Goal: Information Seeking & Learning: Learn about a topic

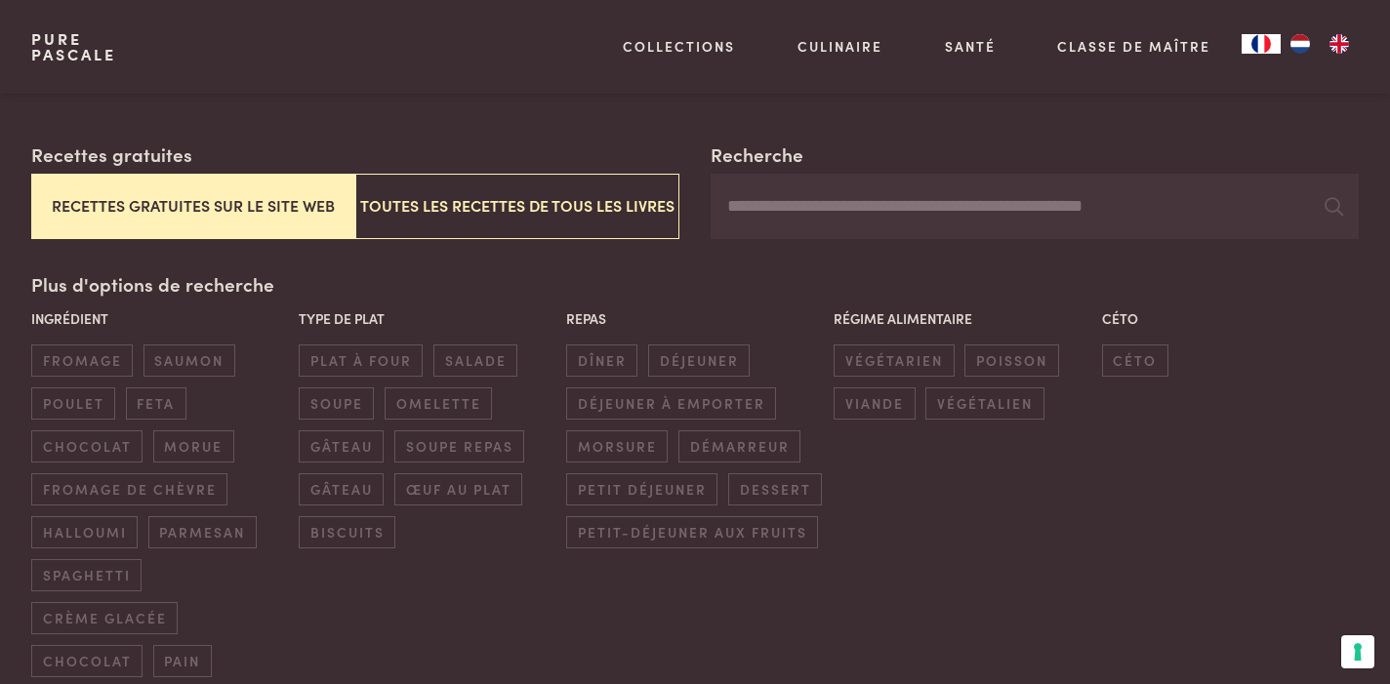
scroll to position [367, 0]
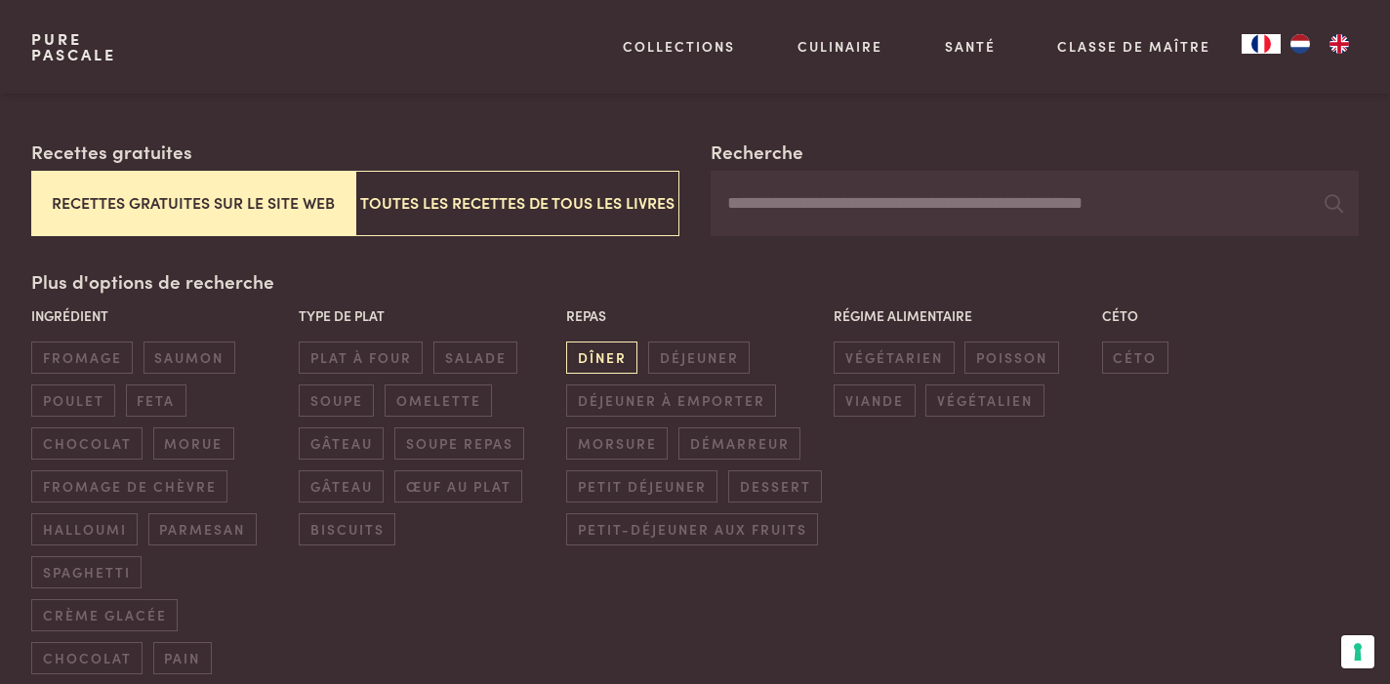
click at [609, 342] on span "dîner" at bounding box center [601, 358] width 71 height 32
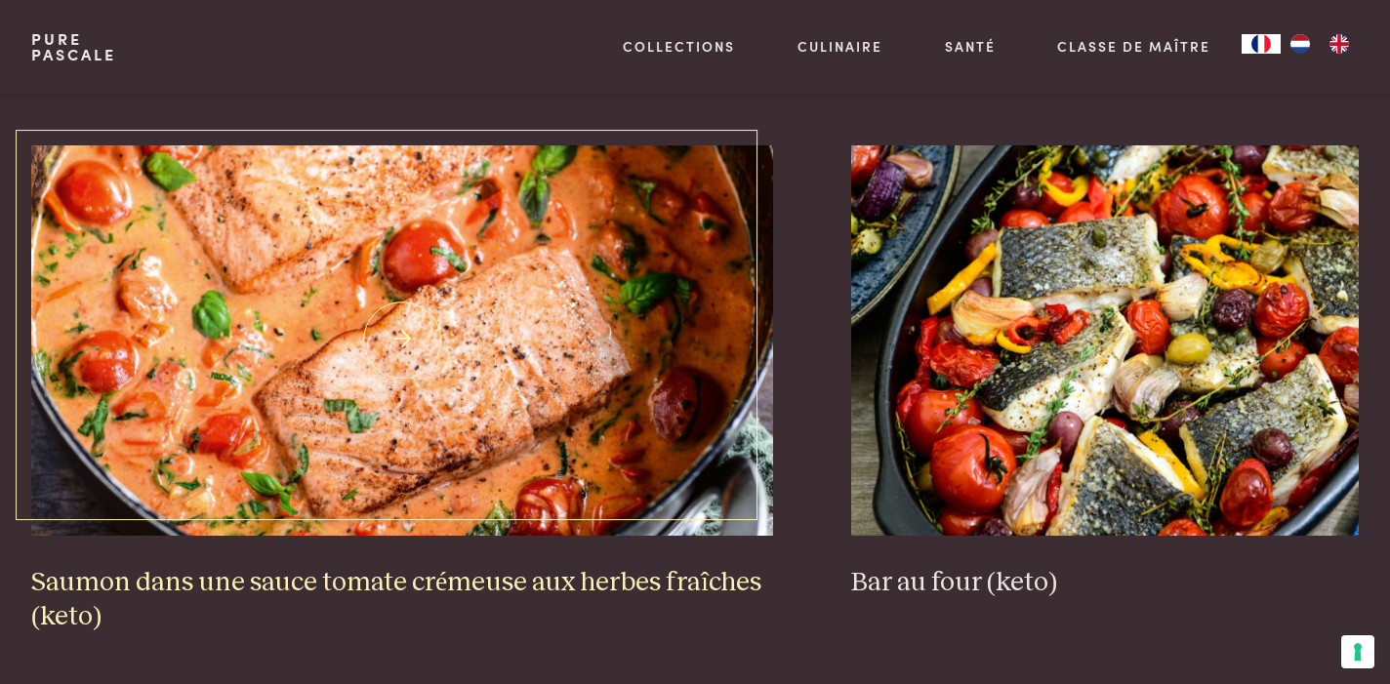
scroll to position [2005, 0]
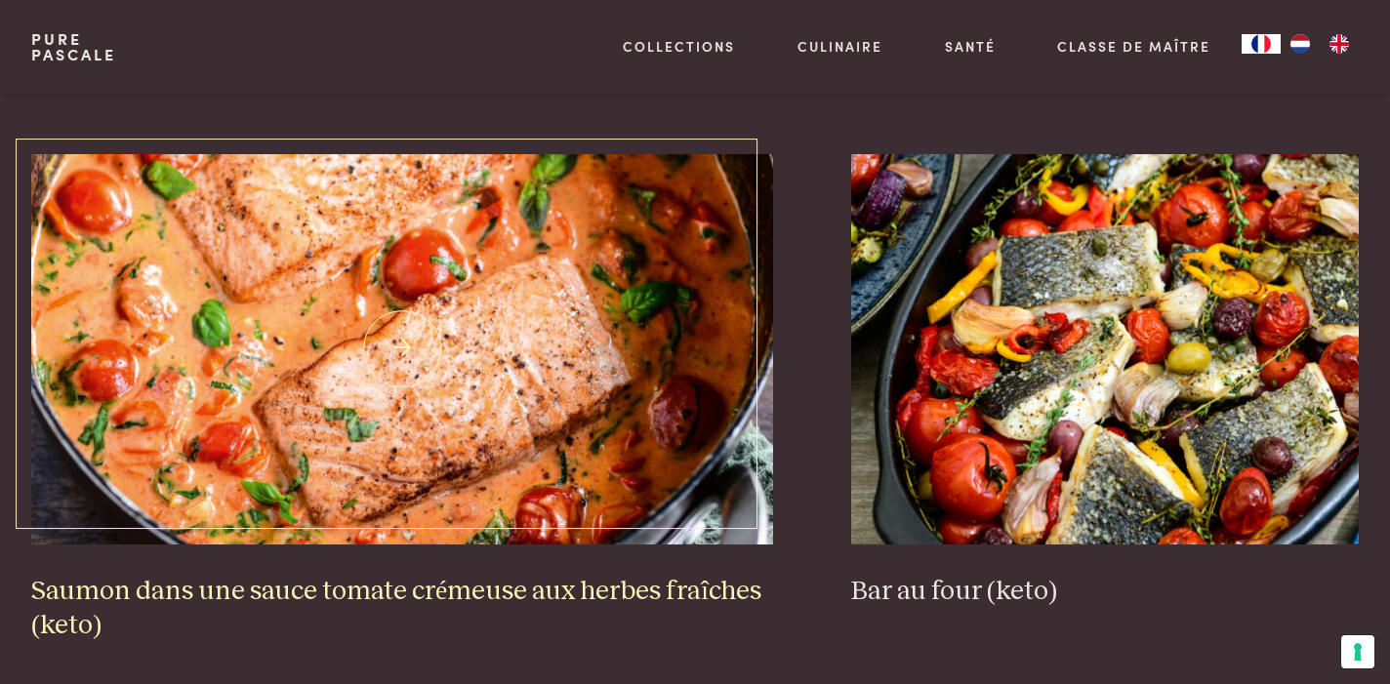
click at [480, 370] on img at bounding box center [402, 349] width 742 height 390
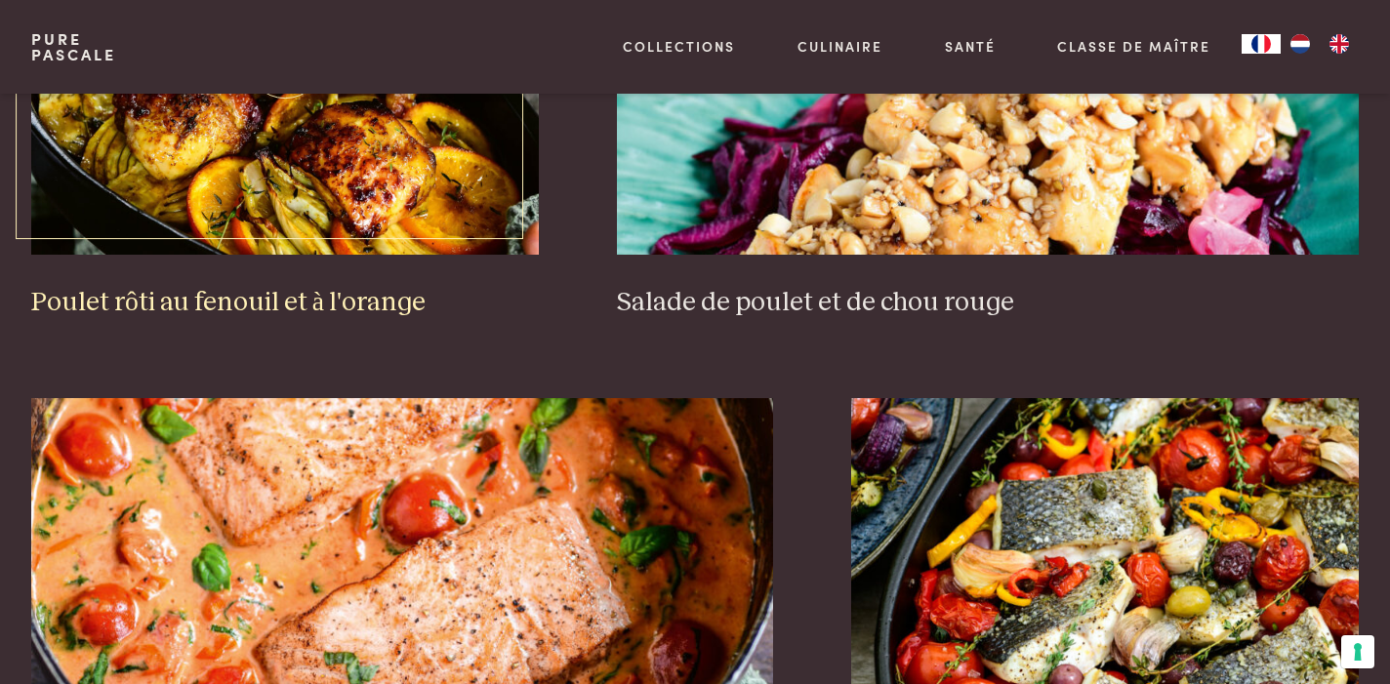
scroll to position [1756, 0]
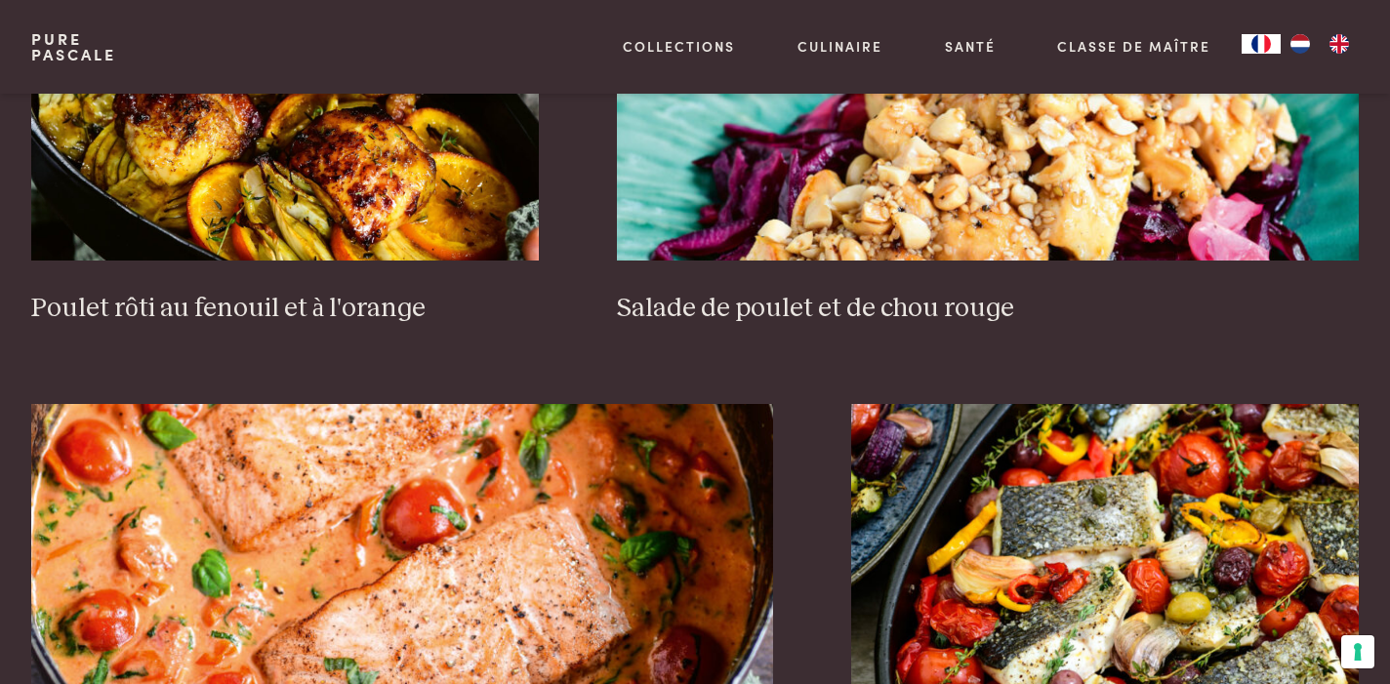
scroll to position [461, 0]
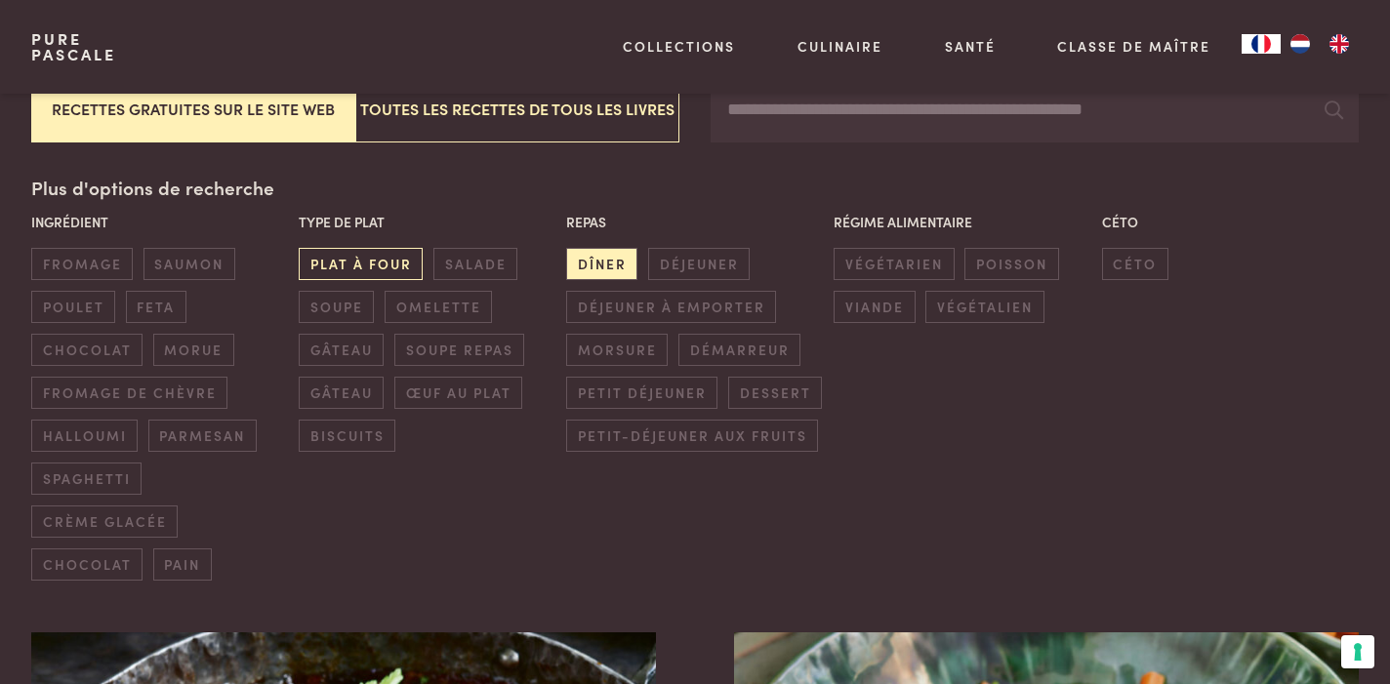
click at [402, 248] on span "plat à four" at bounding box center [361, 264] width 124 height 32
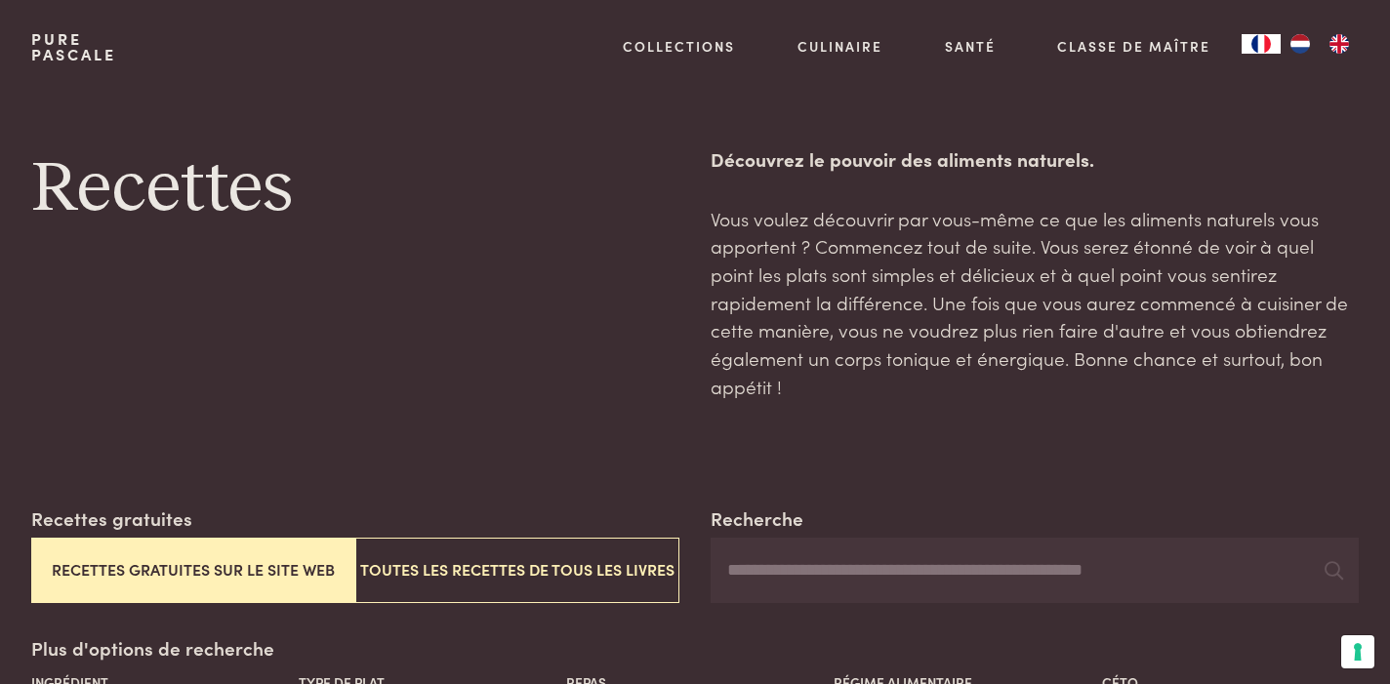
scroll to position [469, 0]
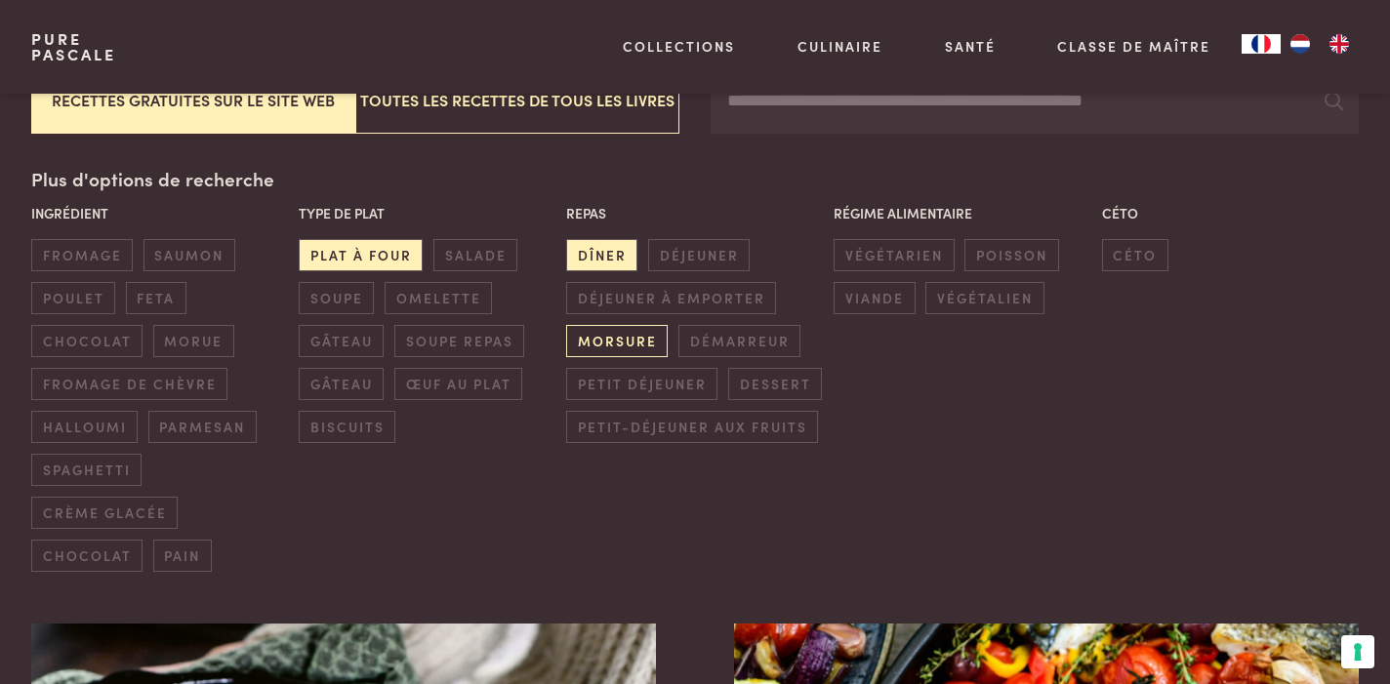
click at [636, 325] on span "morsure" at bounding box center [616, 341] width 101 height 32
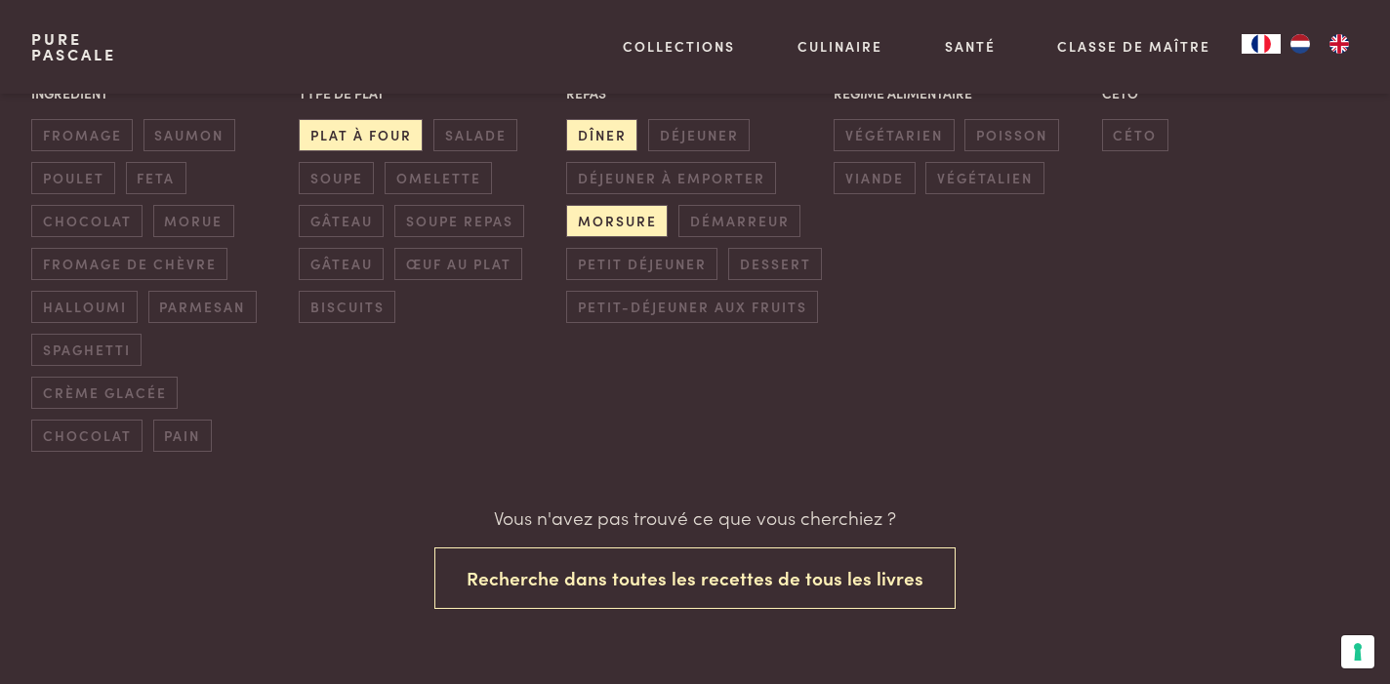
scroll to position [515, 0]
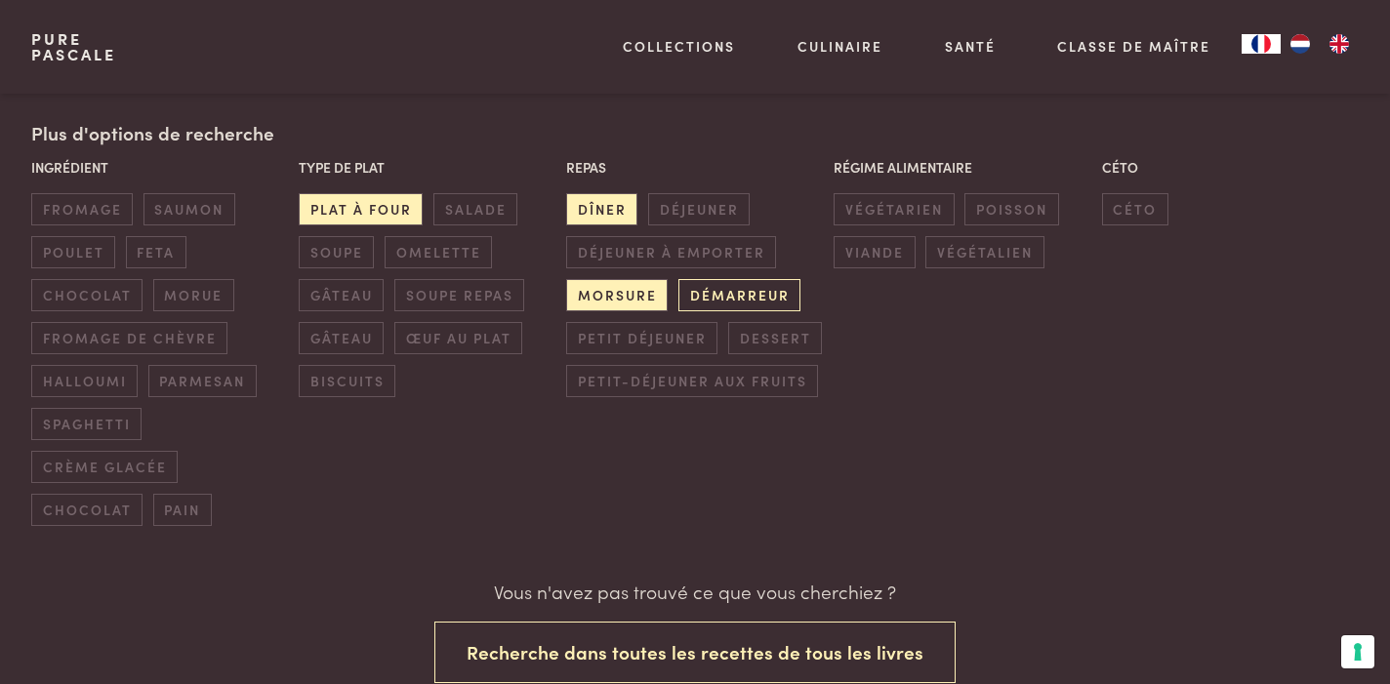
click at [729, 279] on span "démarreur" at bounding box center [739, 295] width 122 height 32
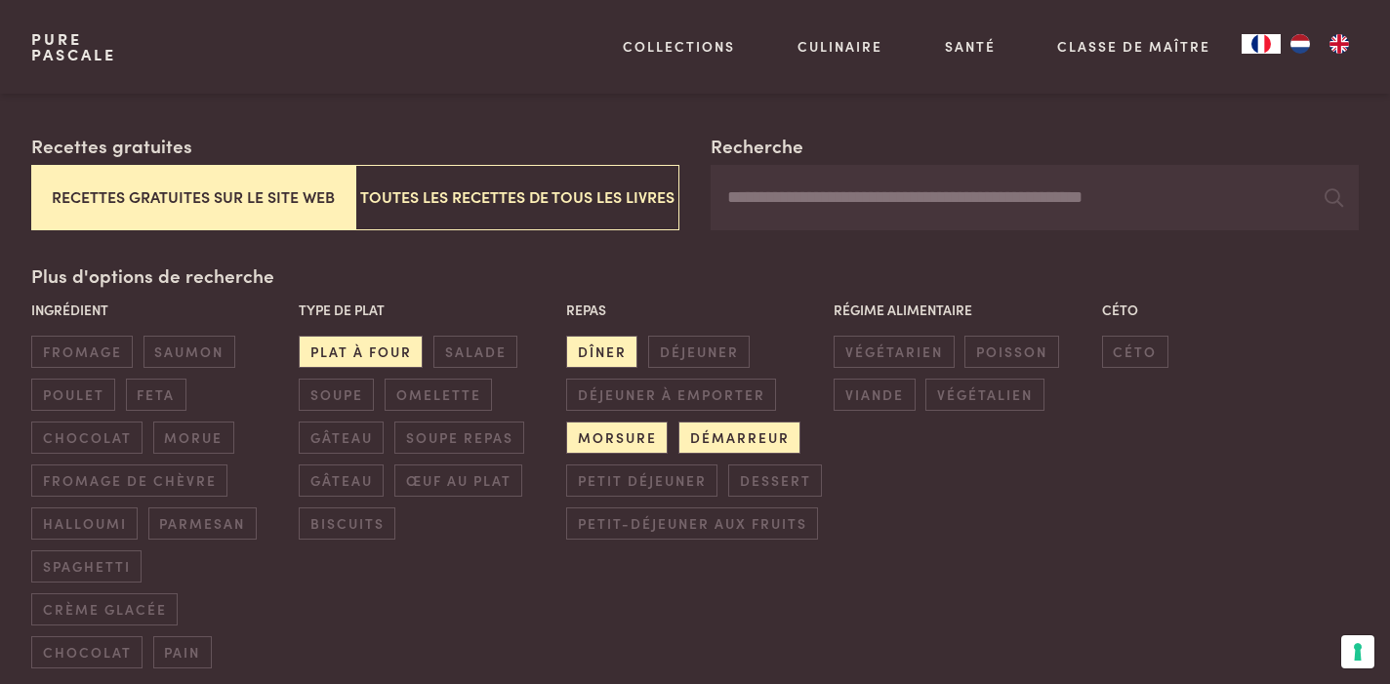
scroll to position [339, 0]
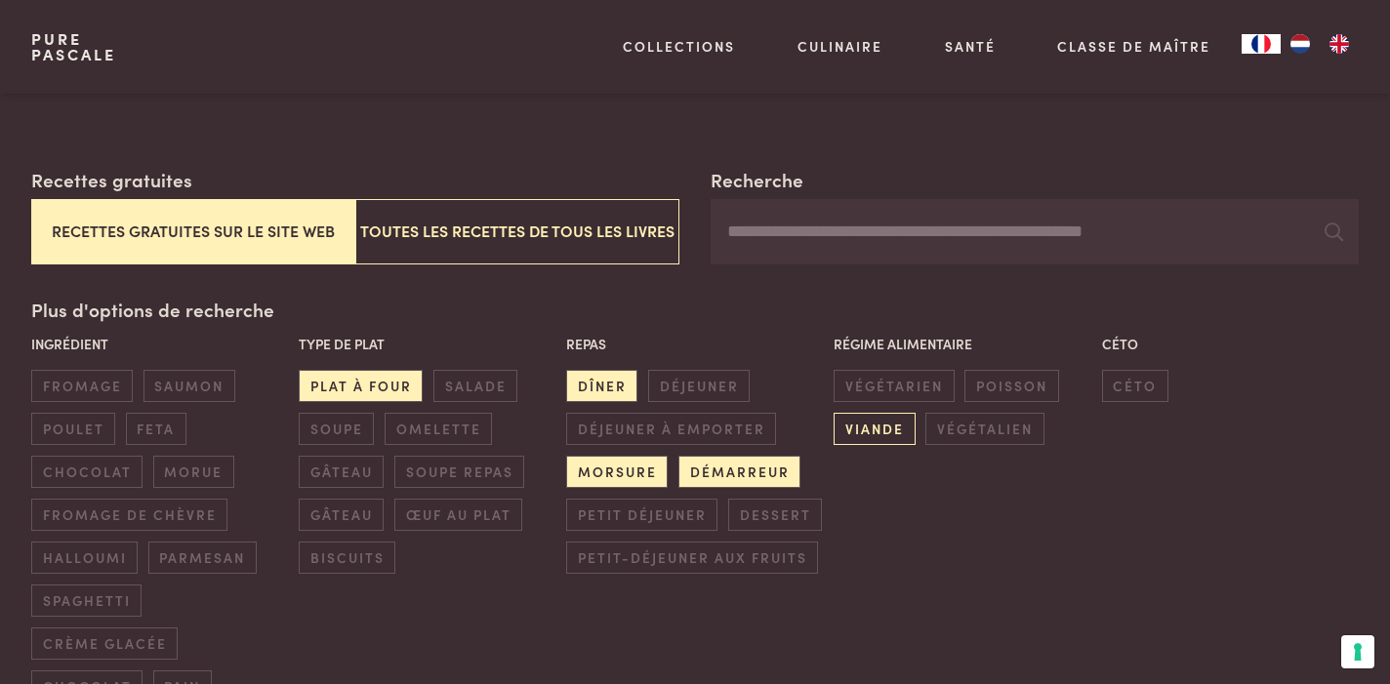
click at [883, 413] on span "viande" at bounding box center [873, 429] width 81 height 32
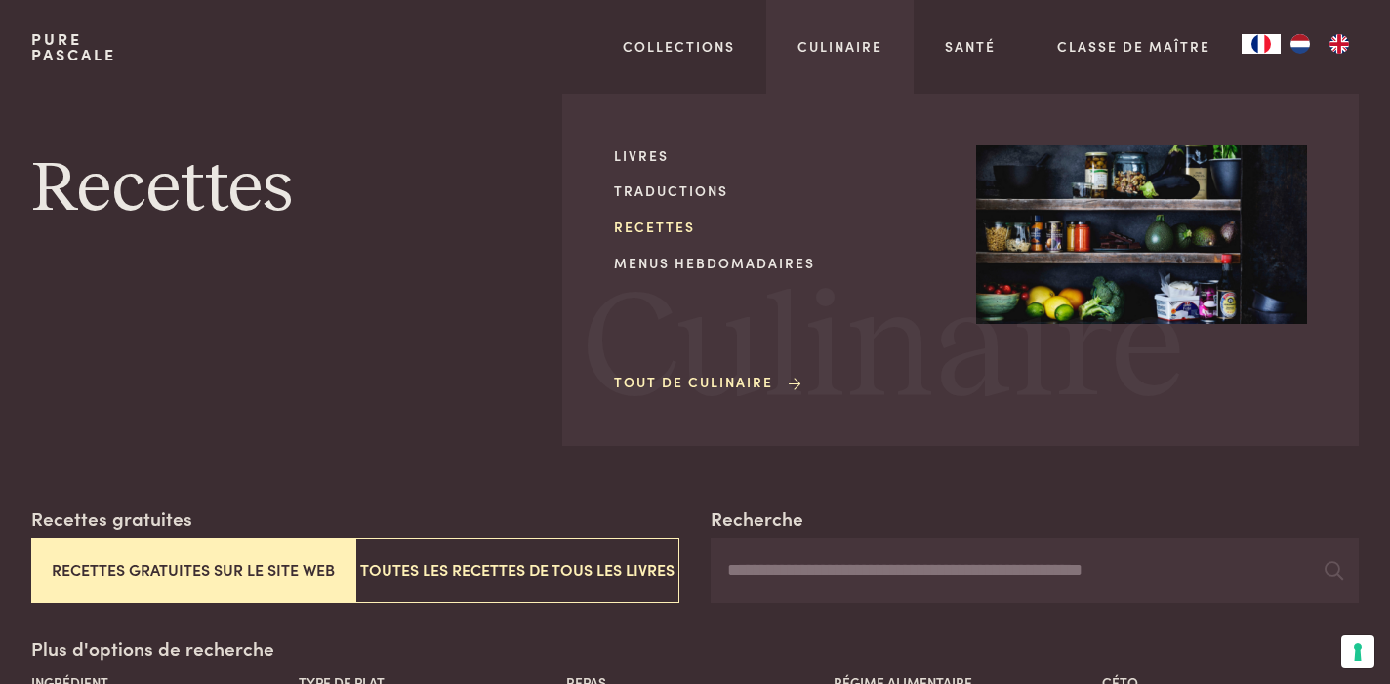
click at [663, 221] on link "Recettes" at bounding box center [779, 227] width 331 height 20
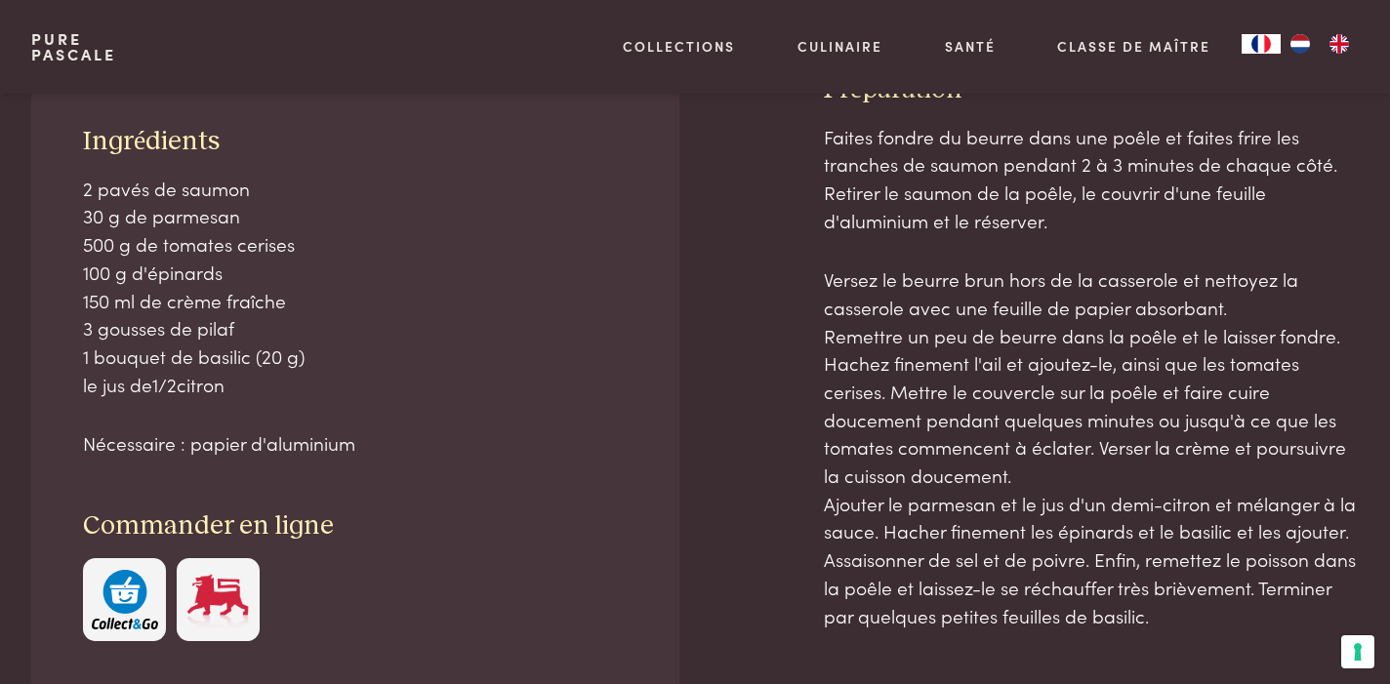
scroll to position [983, 0]
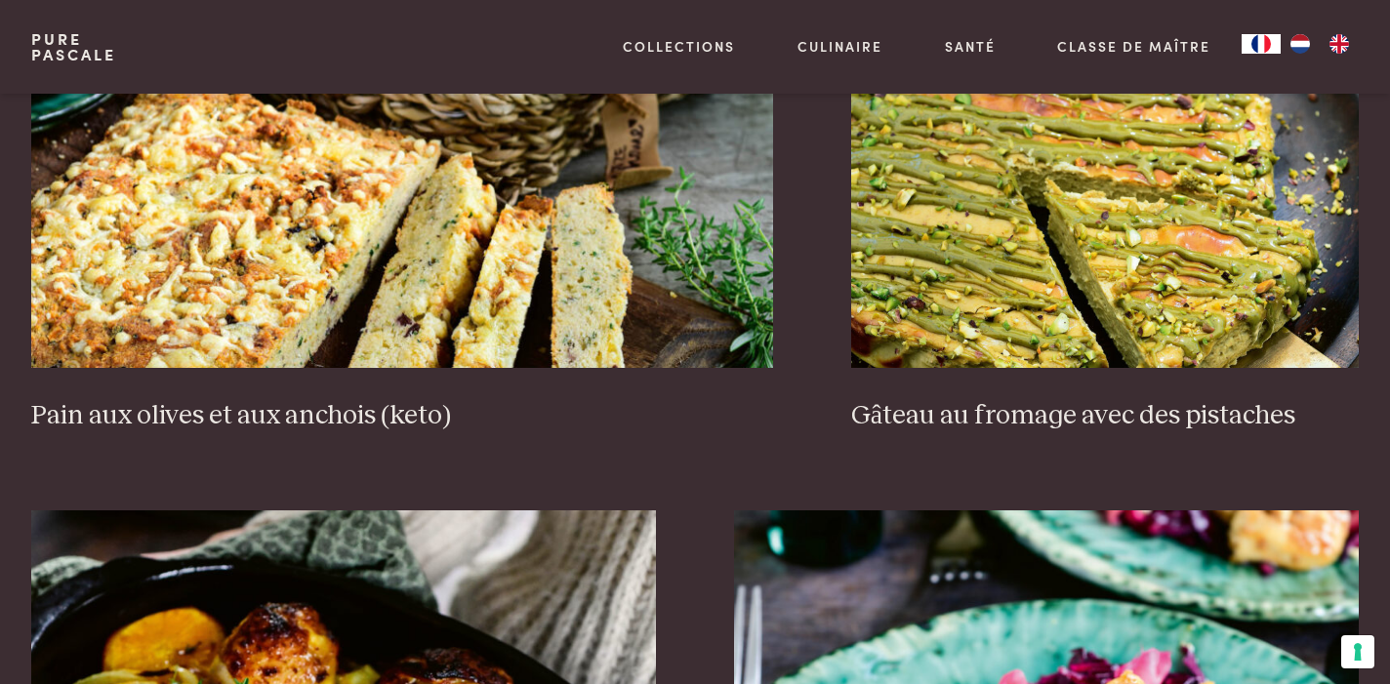
scroll to position [2213, 0]
